Goal: Navigation & Orientation: Find specific page/section

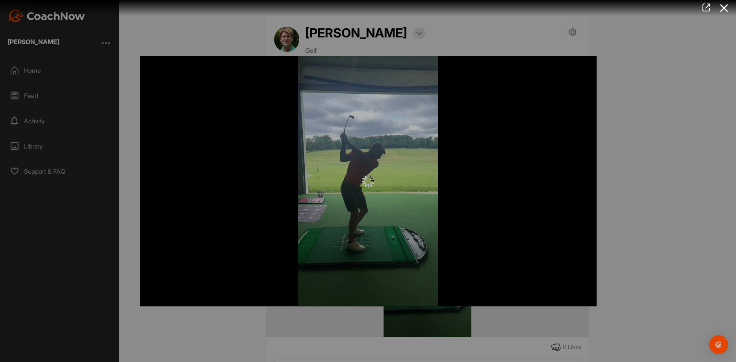
scroll to position [95, 0]
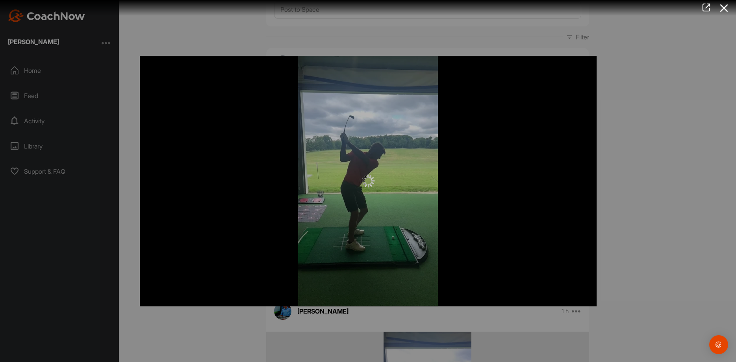
drag, startPoint x: 637, startPoint y: 296, endPoint x: 641, endPoint y: 290, distance: 7.8
click at [640, 295] on div at bounding box center [368, 181] width 736 height 362
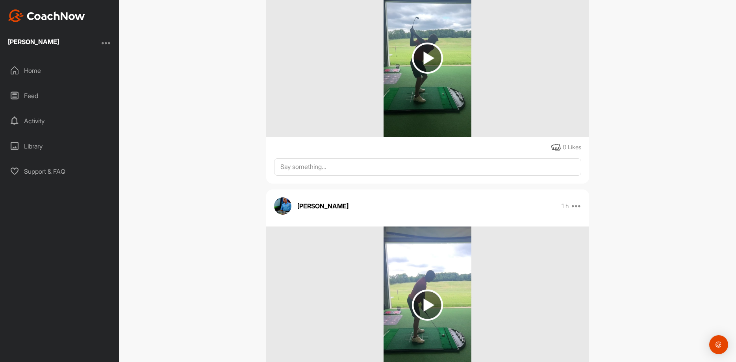
scroll to position [142, 0]
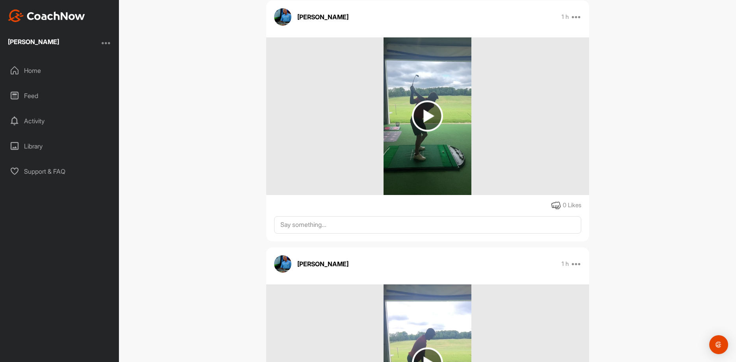
click at [430, 115] on img at bounding box center [427, 115] width 31 height 31
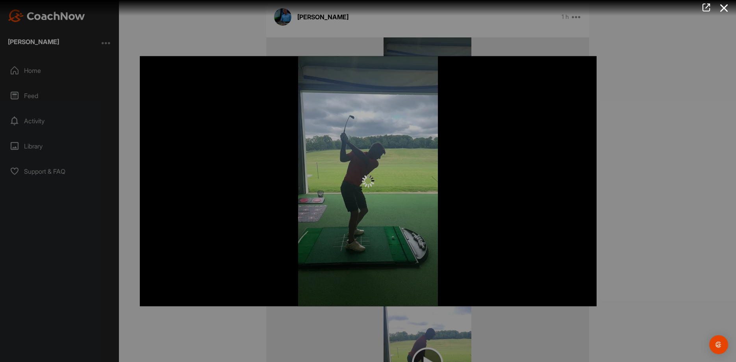
click at [673, 206] on div at bounding box center [368, 181] width 736 height 362
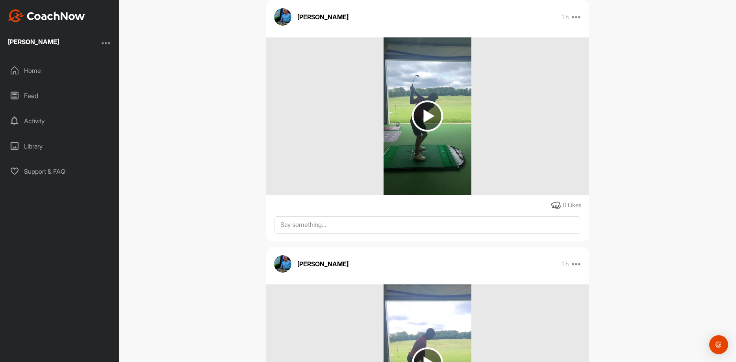
scroll to position [331, 0]
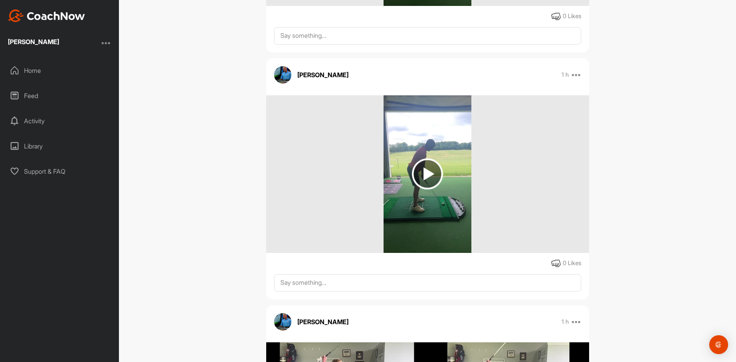
click at [428, 181] on img at bounding box center [427, 173] width 31 height 31
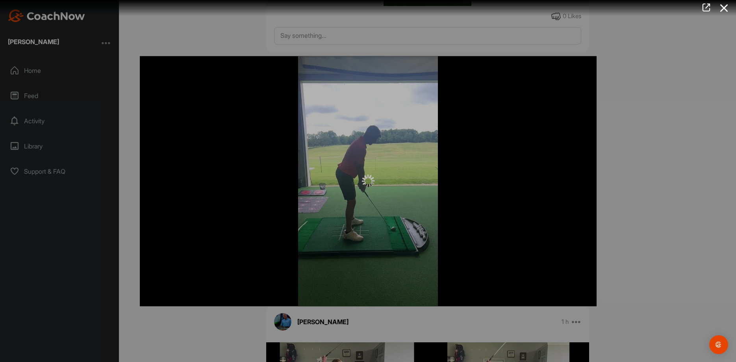
click at [616, 228] on div at bounding box center [368, 181] width 736 height 362
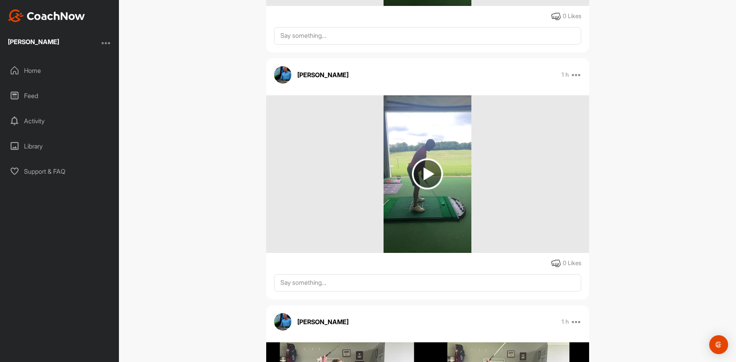
click at [424, 174] on img at bounding box center [427, 173] width 31 height 31
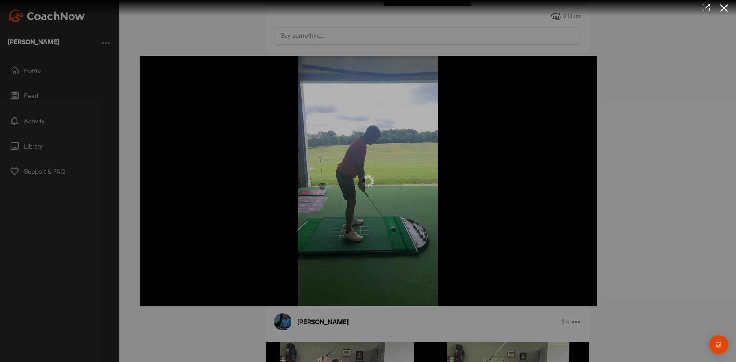
click at [647, 143] on div at bounding box center [368, 181] width 736 height 362
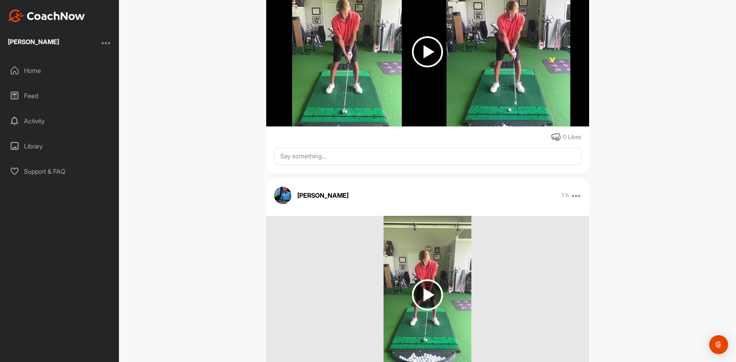
scroll to position [1276, 0]
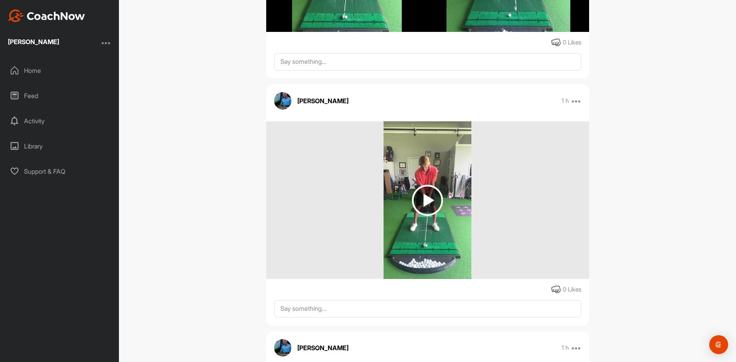
click at [428, 196] on img at bounding box center [427, 200] width 31 height 31
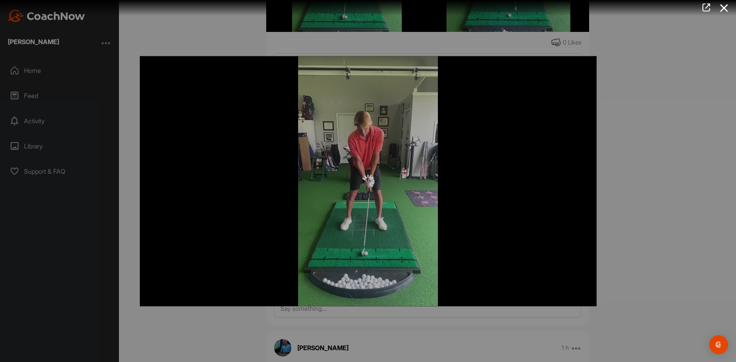
drag, startPoint x: 366, startPoint y: 77, endPoint x: 392, endPoint y: 79, distance: 26.1
click at [373, 79] on div at bounding box center [368, 181] width 457 height 250
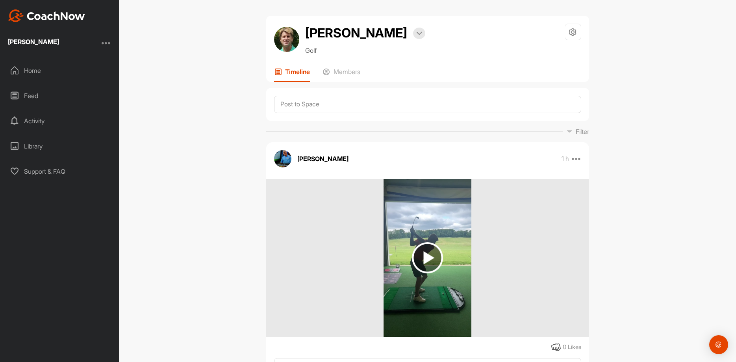
scroll to position [95, 0]
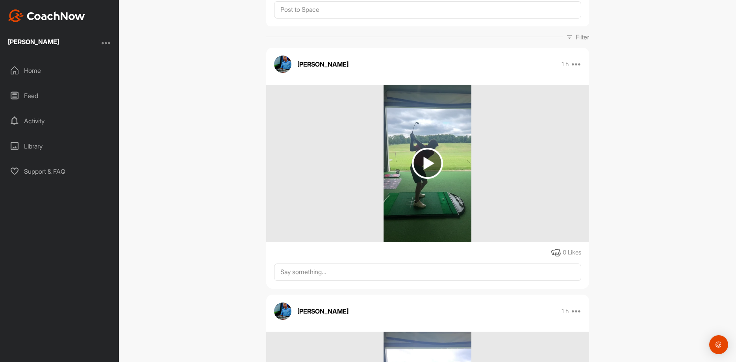
click at [428, 163] on img at bounding box center [427, 163] width 31 height 31
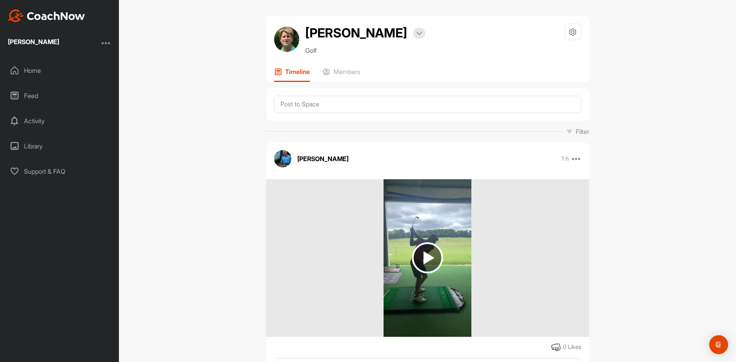
click at [431, 262] on img at bounding box center [427, 257] width 31 height 31
